Goal: Download file/media

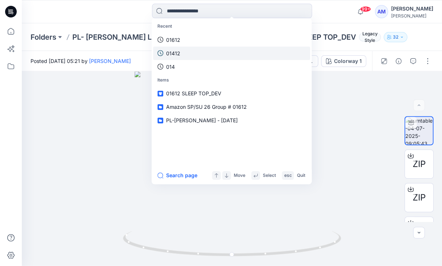
click at [202, 48] on link "01412" at bounding box center [231, 53] width 157 height 13
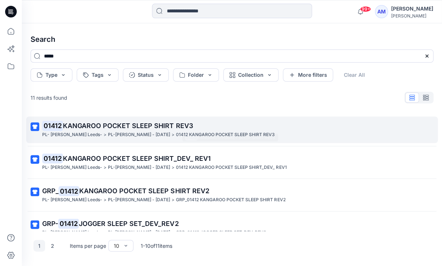
click at [125, 138] on link "01412 KANGAROO POCKET SLEEP SHIRT REV3 PL- [PERSON_NAME] Leeds- > PL-[PERSON_NA…" at bounding box center [231, 129] width 411 height 27
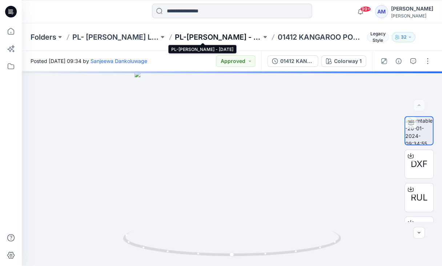
click at [192, 37] on p "PL-[PERSON_NAME] - [DATE]" at bounding box center [218, 37] width 86 height 10
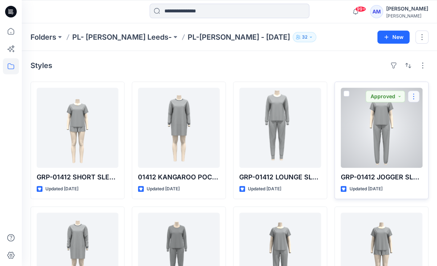
click at [415, 94] on button "button" at bounding box center [414, 96] width 12 height 12
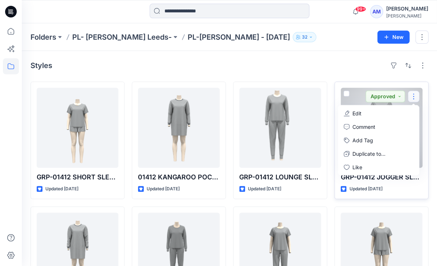
click at [353, 98] on div at bounding box center [382, 128] width 82 height 80
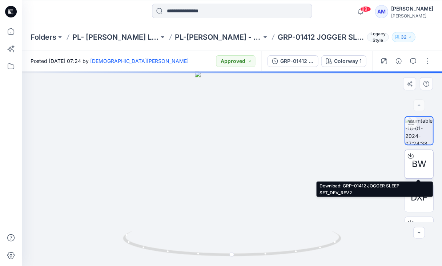
click at [407, 155] on icon at bounding box center [410, 156] width 6 height 6
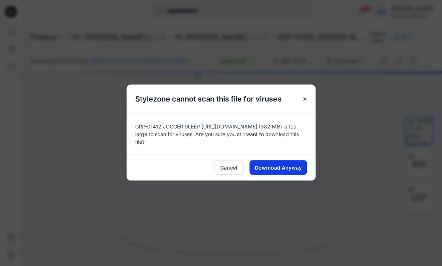
click at [293, 166] on span "Download Anyway" at bounding box center [278, 167] width 47 height 8
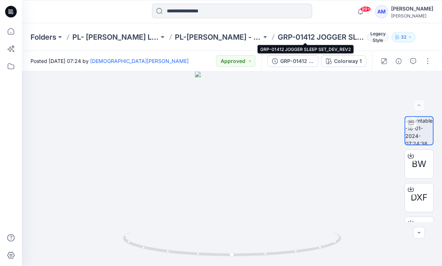
click at [284, 34] on p "GRP-01412 JOGGER SLEEP SET_DEV_REV2" at bounding box center [320, 37] width 86 height 10
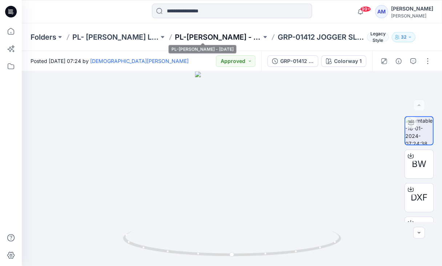
click at [211, 36] on p "PL-[PERSON_NAME] - [DATE]" at bounding box center [218, 37] width 86 height 10
